Goal: Information Seeking & Learning: Learn about a topic

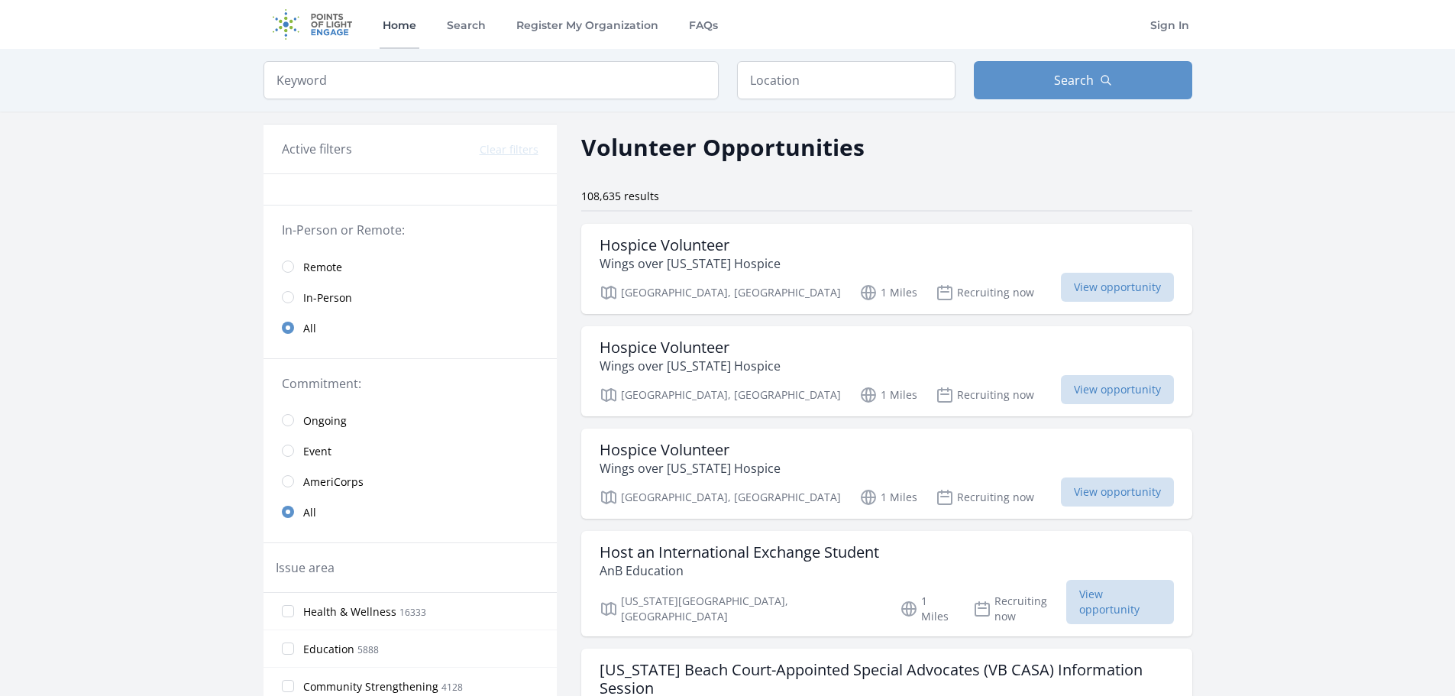
click at [415, 26] on link "Home" at bounding box center [399, 24] width 40 height 49
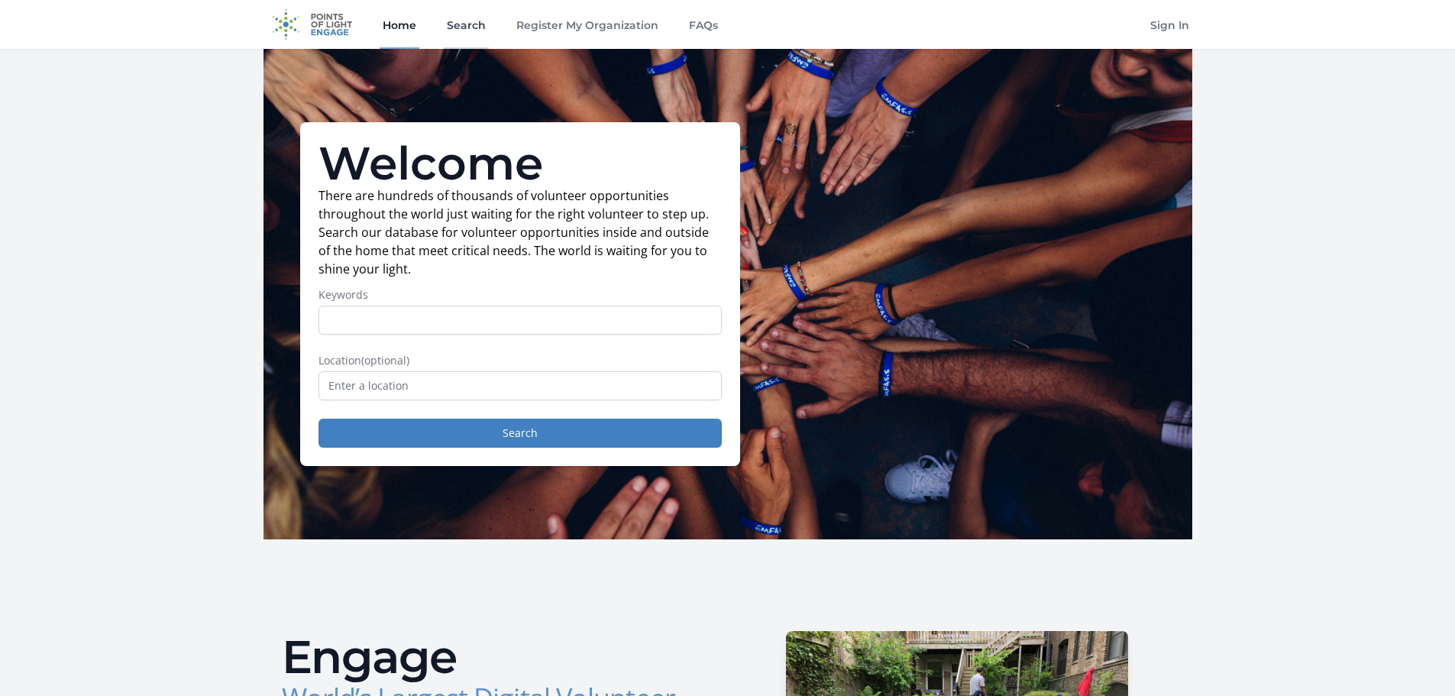
click at [481, 21] on link "Search" at bounding box center [466, 24] width 45 height 49
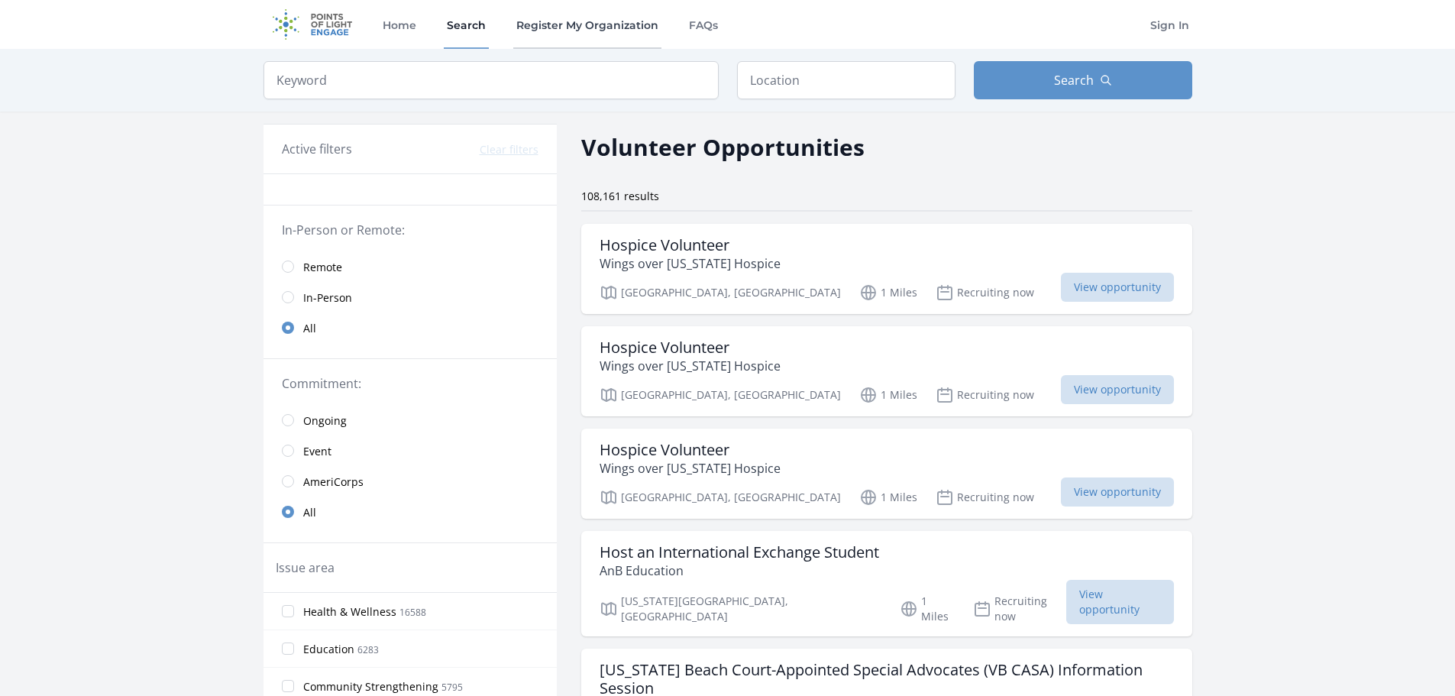
click at [575, 27] on link "Register My Organization" at bounding box center [587, 24] width 148 height 49
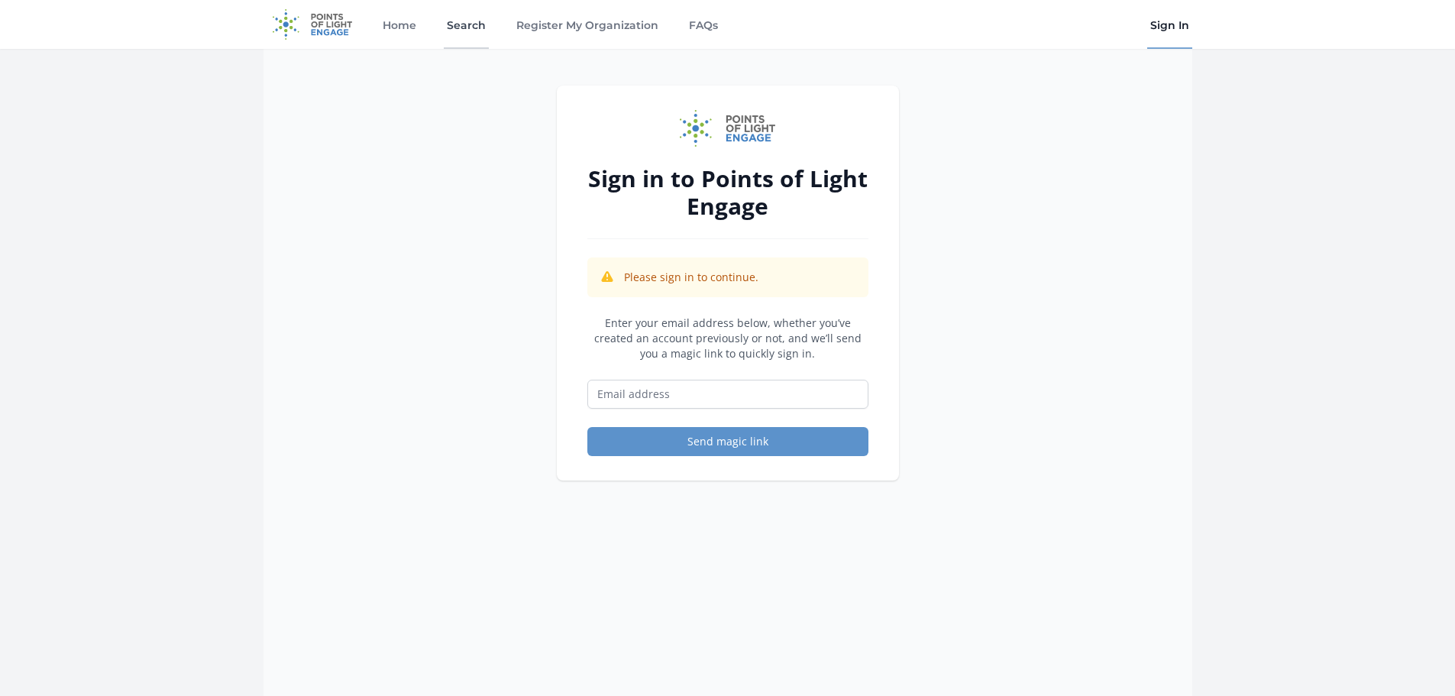
click at [476, 31] on link "Search" at bounding box center [466, 24] width 45 height 49
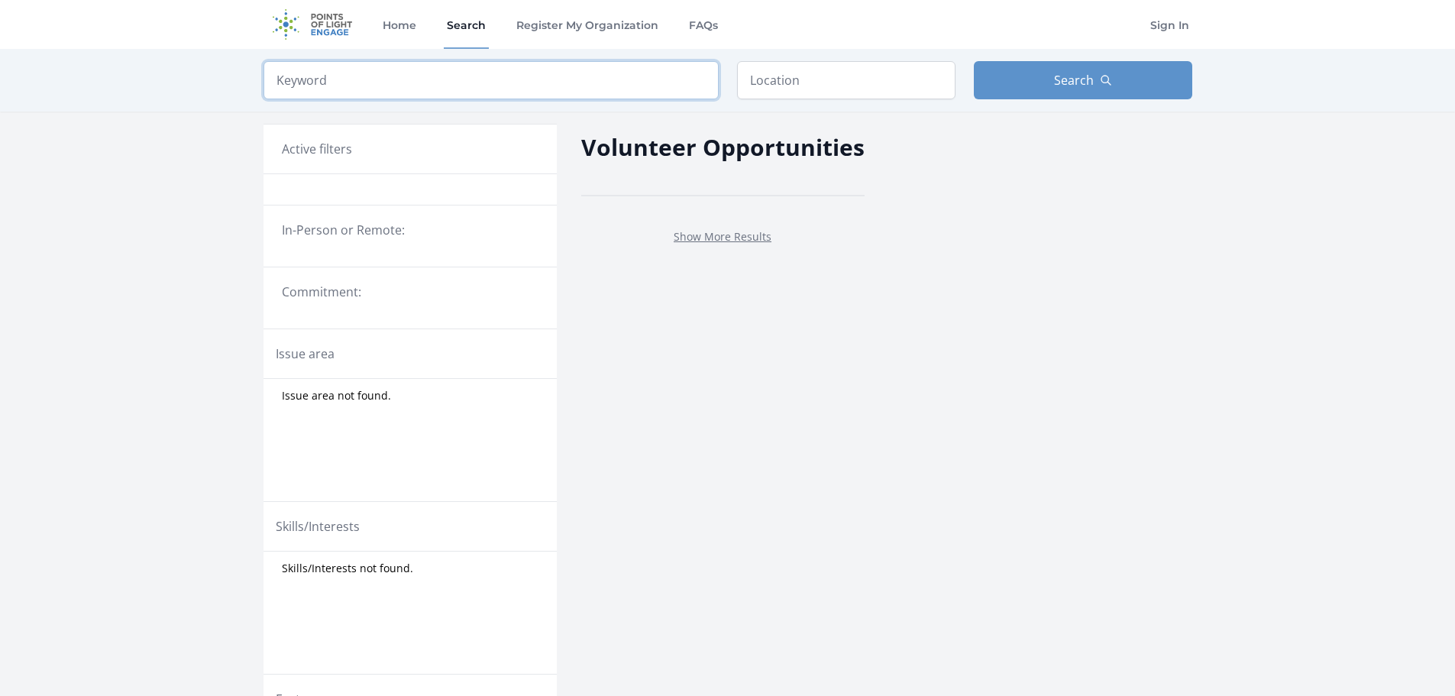
click at [394, 88] on input "search" at bounding box center [490, 80] width 455 height 38
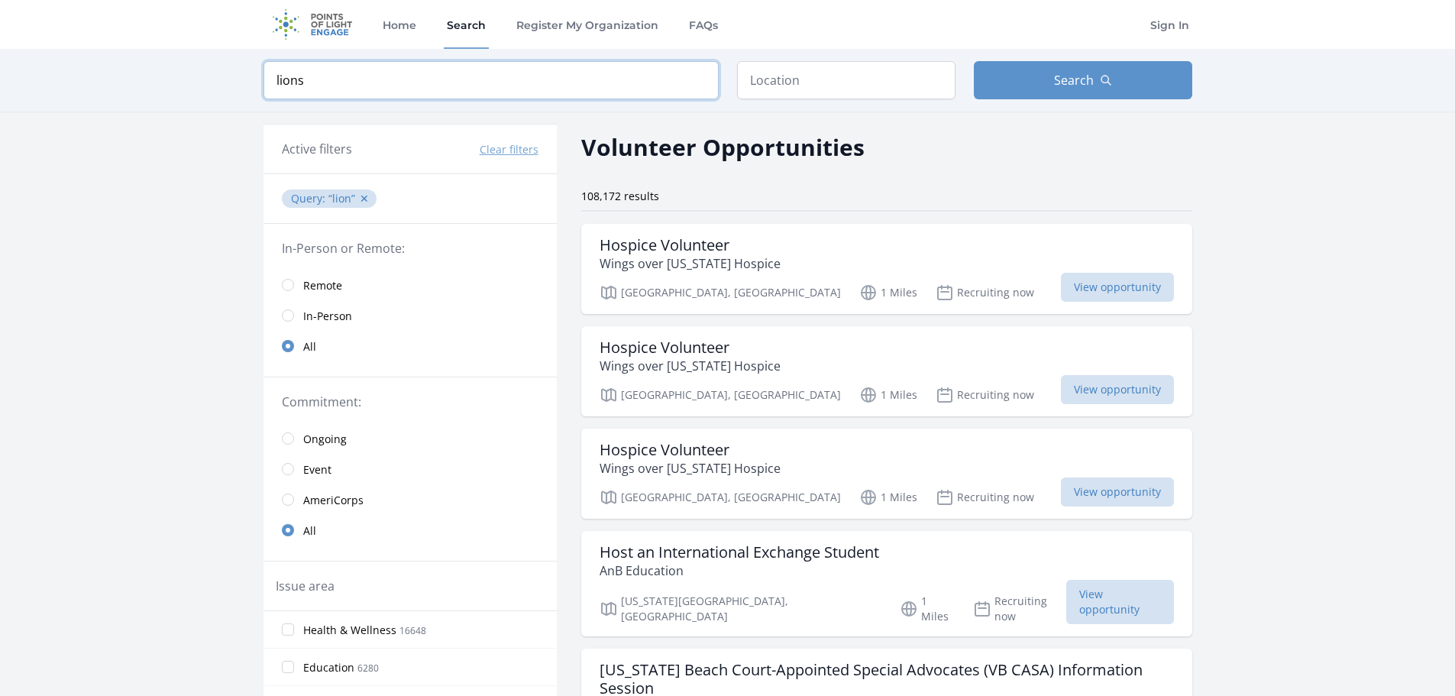
type input "lions"
click button "submit" at bounding box center [0, 0] width 0 height 0
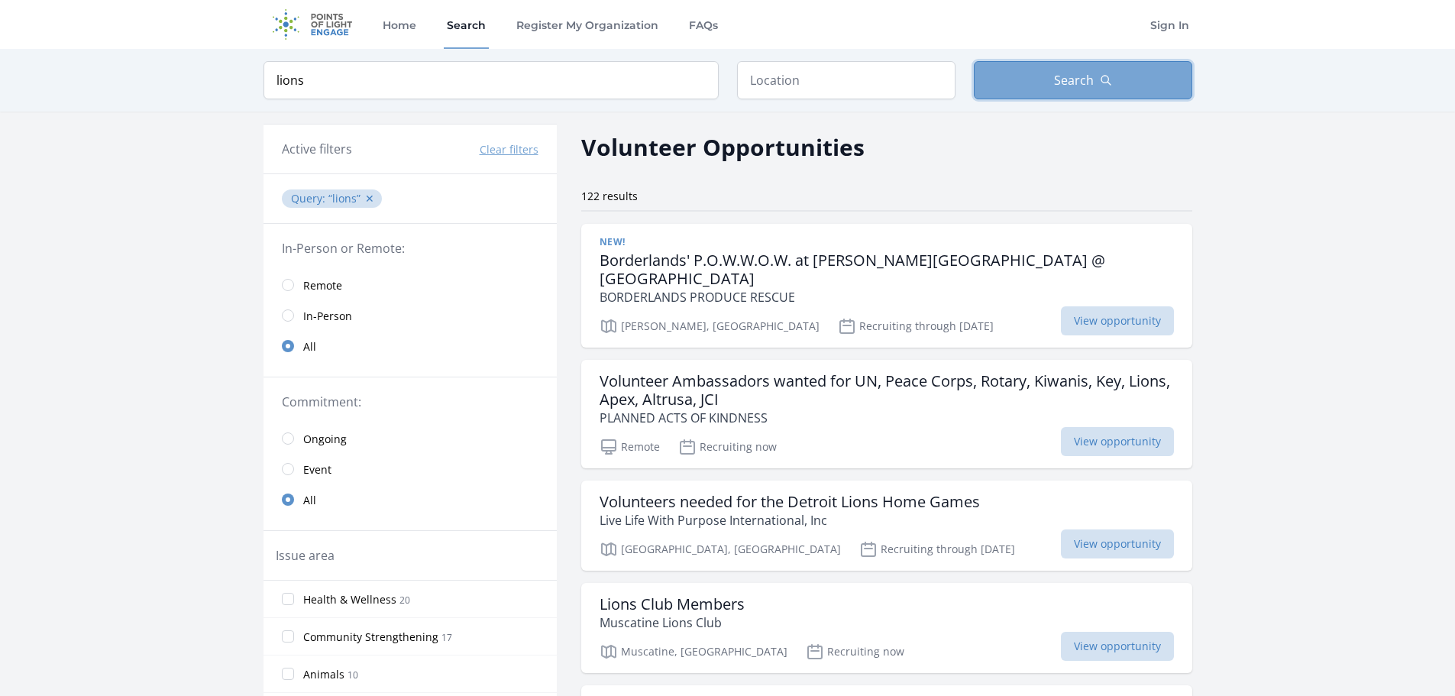
click at [1074, 90] on button "Search" at bounding box center [1082, 80] width 218 height 38
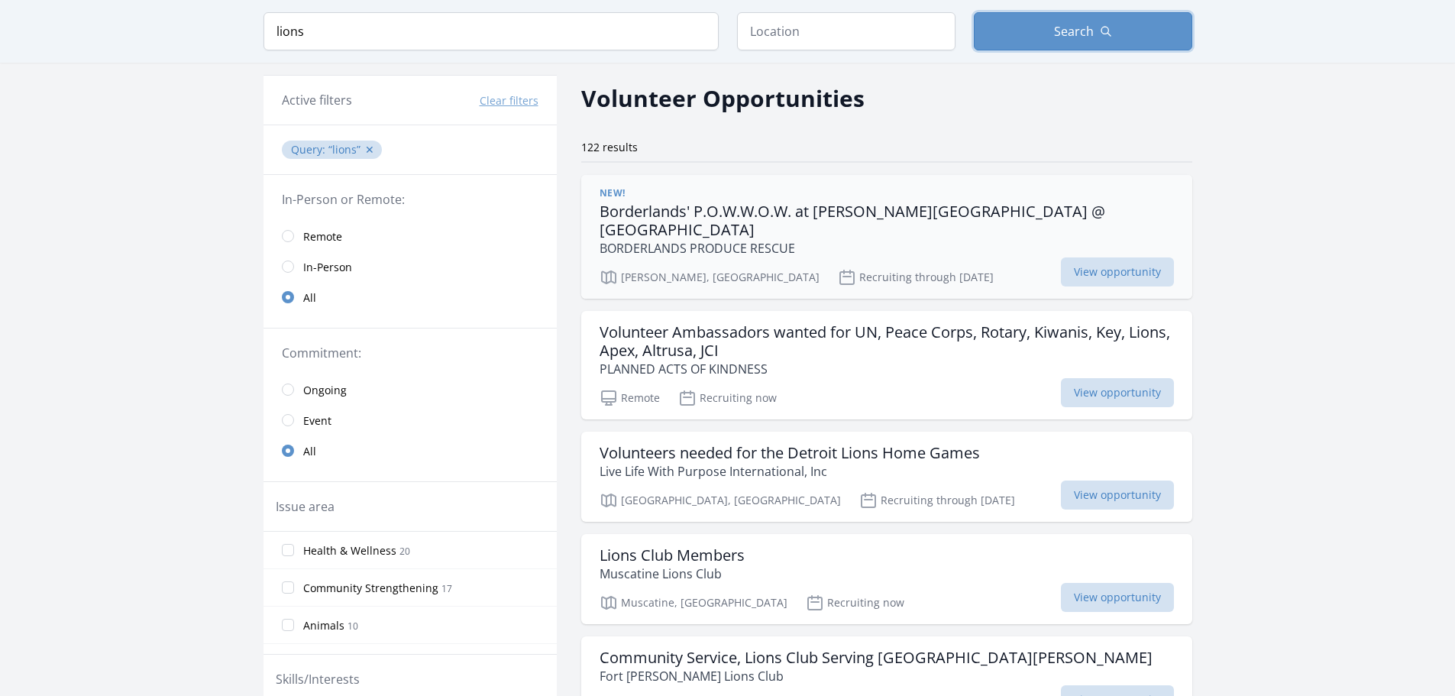
scroll to position [76, 0]
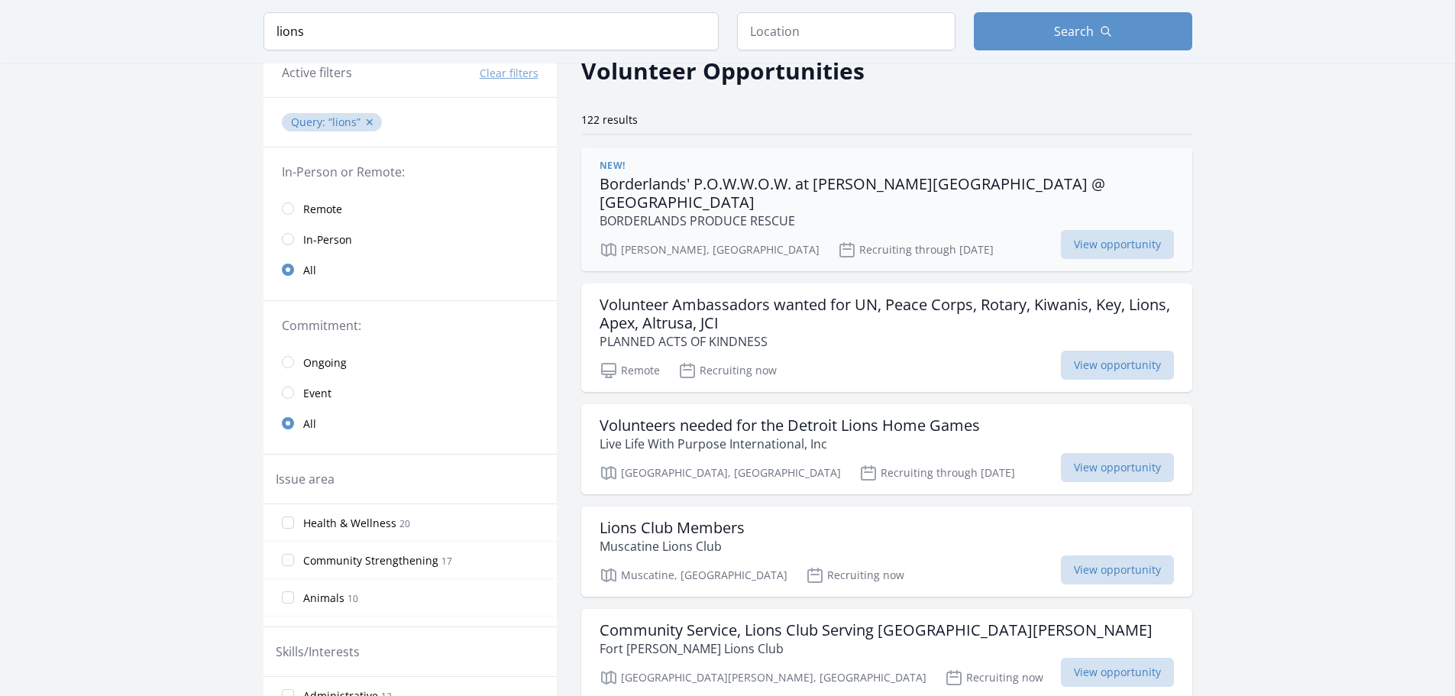
click at [804, 179] on h3 "Borderlands' P.O.W.W.O.W. at [PERSON_NAME][GEOGRAPHIC_DATA] @ [GEOGRAPHIC_DATA]" at bounding box center [886, 193] width 574 height 37
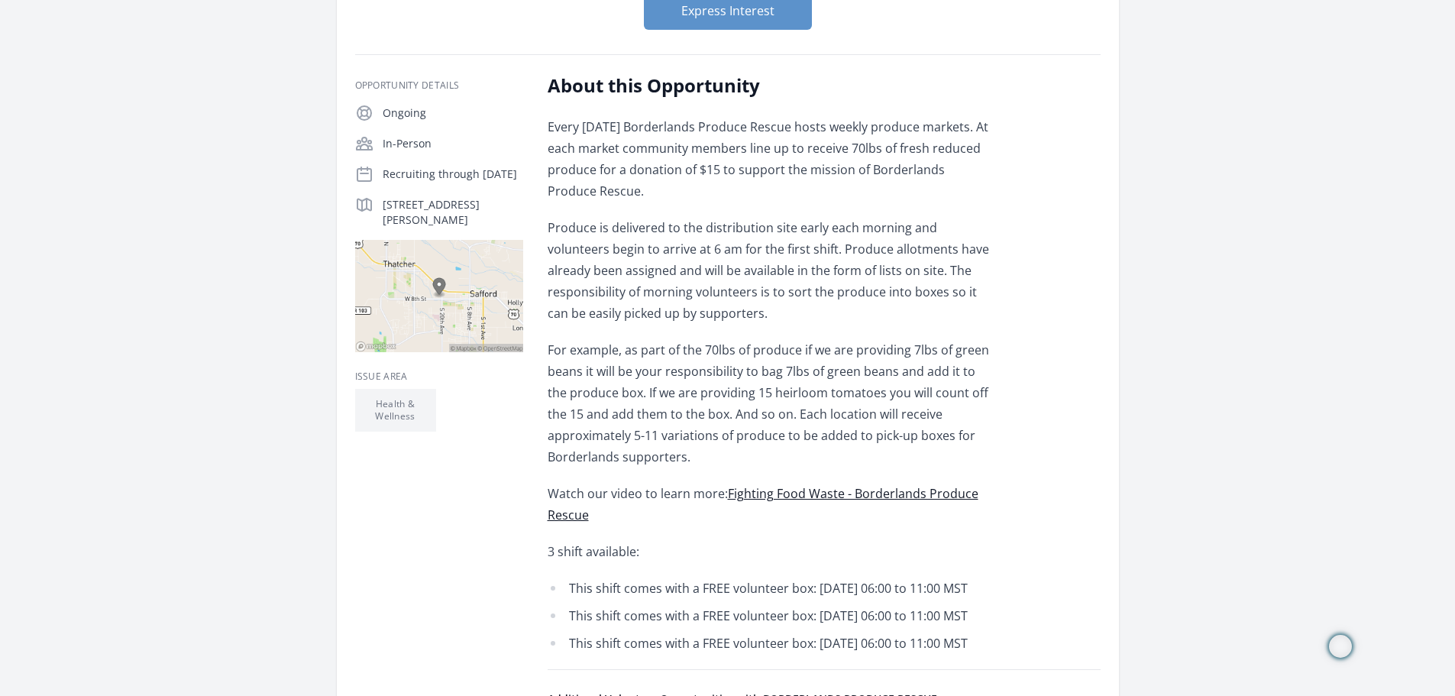
scroll to position [305, 0]
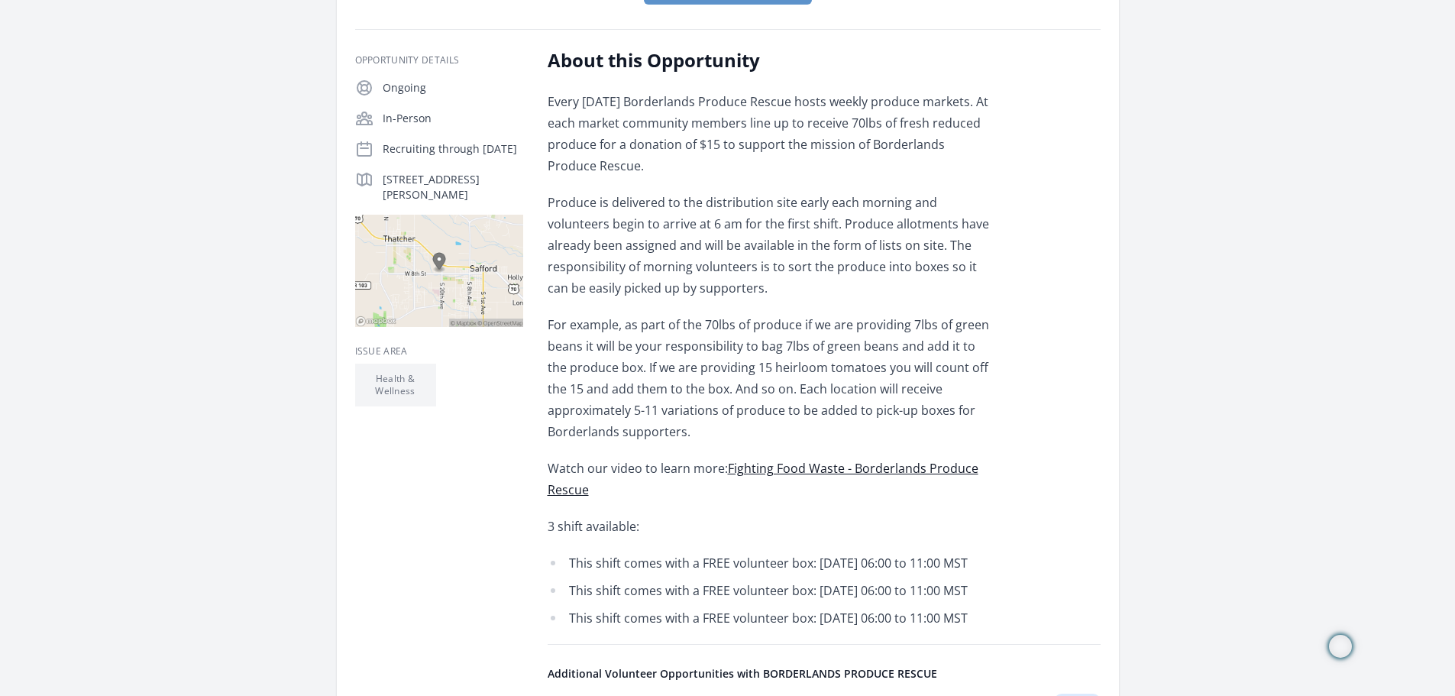
click at [818, 460] on link "Fighting Food Waste - Borderlands Produce Rescue" at bounding box center [762, 479] width 431 height 38
